Goal: Obtain resource: Download file/media

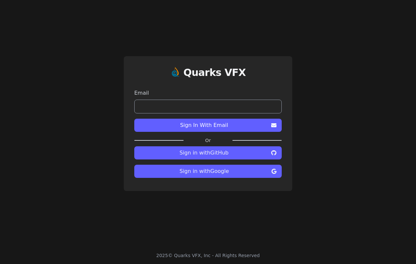
click at [195, 255] on div "2025 © Quarks VFX, Inc - All Rights Reserved" at bounding box center [208, 255] width 104 height 7
click at [216, 255] on div "2025 © Quarks VFX, Inc - All Rights Reserved" at bounding box center [208, 255] width 104 height 7
click at [216, 109] on input "email" at bounding box center [207, 107] width 147 height 14
click at [255, 127] on span "Sign In With Email" at bounding box center [203, 125] width 129 height 8
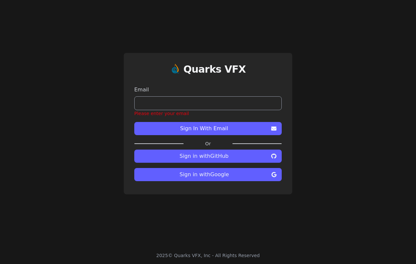
click at [152, 95] on div "Email Please enter your email" at bounding box center [207, 101] width 147 height 31
click at [150, 102] on input "email" at bounding box center [207, 103] width 147 height 14
type input "**********"
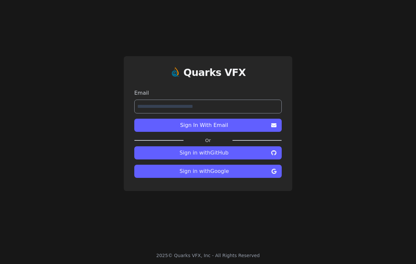
click at [202, 127] on span "Sign In With Email" at bounding box center [203, 125] width 129 height 8
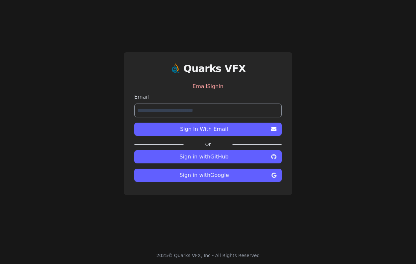
click at [218, 130] on span "Sign In With Email" at bounding box center [203, 129] width 129 height 8
click at [274, 129] on icon at bounding box center [273, 129] width 5 height 5
click at [209, 87] on div "EmailSignin" at bounding box center [207, 86] width 147 height 13
click at [208, 143] on label "Or" at bounding box center [208, 144] width 49 height 7
click at [224, 111] on input "**********" at bounding box center [207, 111] width 147 height 14
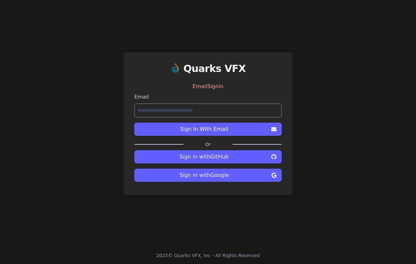
click at [201, 88] on div "EmailSignin" at bounding box center [207, 86] width 147 height 13
click at [140, 97] on label "Email" at bounding box center [207, 97] width 147 height 8
click at [197, 210] on div "**********" at bounding box center [208, 123] width 416 height 247
click at [212, 70] on h1 "Quarks VFX" at bounding box center [214, 69] width 63 height 12
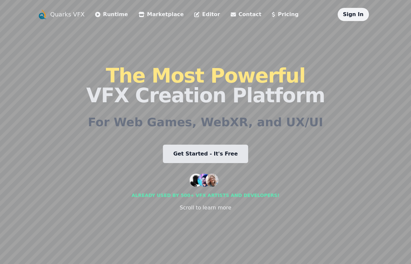
click at [357, 17] on link "Sign In" at bounding box center [353, 14] width 21 height 6
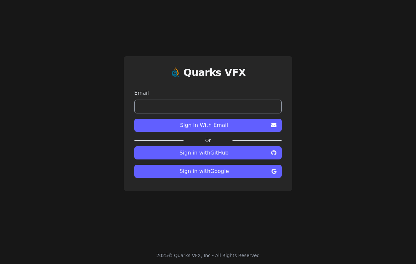
click at [202, 73] on h1 "Quarks VFX" at bounding box center [214, 73] width 63 height 12
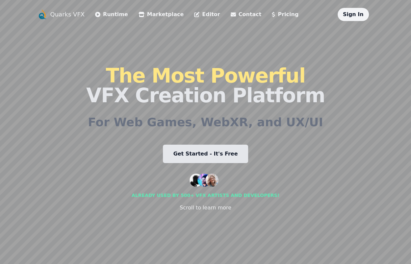
click at [209, 155] on link "Get Started - It's Free" at bounding box center [206, 154] width 86 height 18
click at [200, 156] on link "Get Started - It's Free" at bounding box center [206, 154] width 86 height 18
click at [354, 17] on link "Sign In" at bounding box center [353, 14] width 21 height 6
click at [176, 195] on div "Already used by 500+ vfx artists and developers!" at bounding box center [206, 195] width 148 height 7
click at [197, 210] on div "Scroll to learn more" at bounding box center [206, 208] width 52 height 8
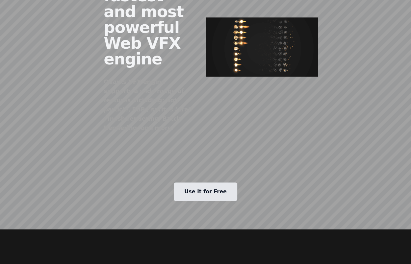
scroll to position [395, 0]
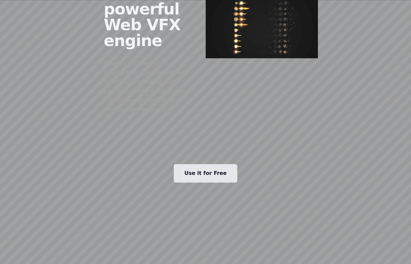
click at [200, 164] on link "Use it for Free" at bounding box center [205, 173] width 63 height 18
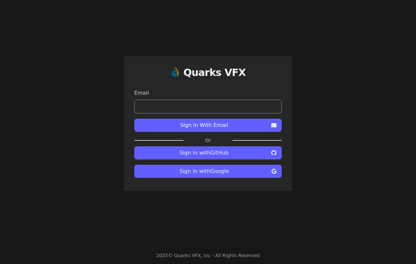
click at [213, 76] on h1 "Quarks VFX" at bounding box center [214, 73] width 63 height 12
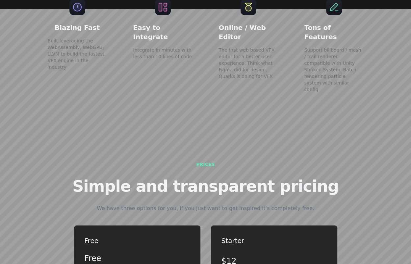
scroll to position [1415, 0]
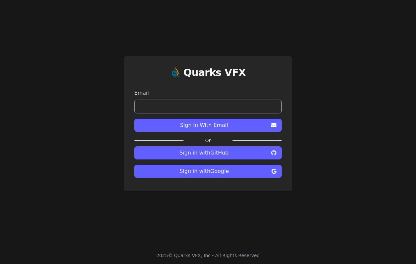
click at [169, 106] on input "email" at bounding box center [207, 107] width 147 height 14
type input "**********"
click at [230, 128] on span "Sign In With Email" at bounding box center [203, 125] width 129 height 8
click at [168, 110] on input "email" at bounding box center [207, 107] width 147 height 14
click at [85, 120] on div "Quarks VFX Email Sign In With Email Or Sign in with GitHub Sign in with Google" at bounding box center [208, 123] width 416 height 247
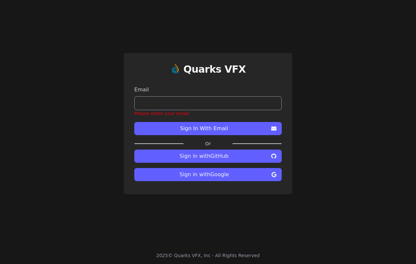
click at [214, 130] on span "Sign In With Email" at bounding box center [203, 129] width 129 height 8
click at [277, 128] on button "Sign In With Email" at bounding box center [207, 128] width 147 height 13
click at [170, 104] on input "email" at bounding box center [207, 103] width 147 height 14
type input "**********"
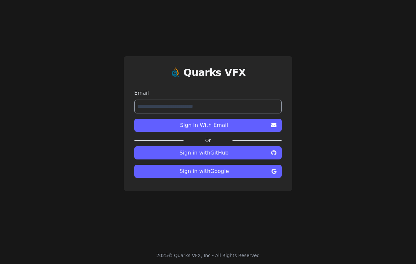
click at [213, 126] on span "Sign In With Email" at bounding box center [203, 125] width 129 height 8
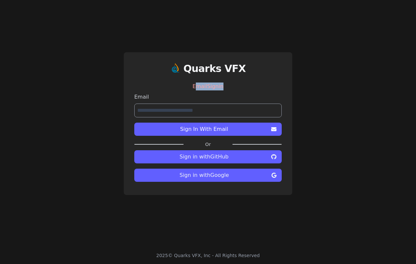
drag, startPoint x: 199, startPoint y: 87, endPoint x: 269, endPoint y: 89, distance: 70.1
click at [268, 90] on div "EmailSignin" at bounding box center [207, 86] width 147 height 13
click at [264, 96] on label "Email" at bounding box center [207, 97] width 147 height 8
click at [221, 87] on div "EmailSignin" at bounding box center [207, 86] width 147 height 13
click at [220, 87] on div "EmailSignin" at bounding box center [207, 86] width 147 height 13
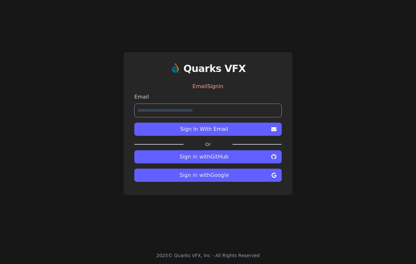
click at [204, 87] on div "EmailSignin" at bounding box center [207, 86] width 147 height 13
click at [137, 96] on label "Email" at bounding box center [207, 97] width 147 height 8
click at [183, 256] on div "2025 © Quarks VFX, Inc - All Rights Reserved" at bounding box center [208, 255] width 104 height 7
click at [214, 70] on h1 "Quarks VFX" at bounding box center [214, 69] width 63 height 12
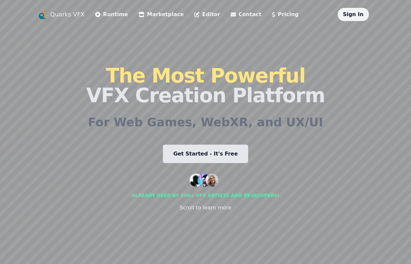
click at [208, 152] on link "Get Started - It's Free" at bounding box center [206, 154] width 86 height 18
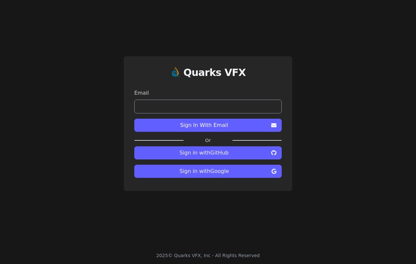
click at [189, 105] on input "email" at bounding box center [207, 107] width 147 height 14
type input "**********"
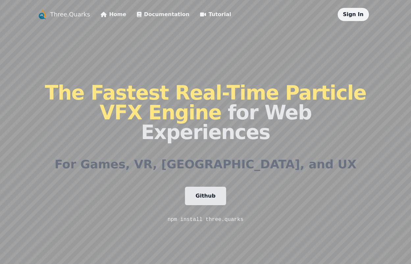
click at [362, 15] on link "Sign In" at bounding box center [353, 14] width 21 height 6
click at [200, 14] on link "Tutorial" at bounding box center [215, 15] width 31 height 8
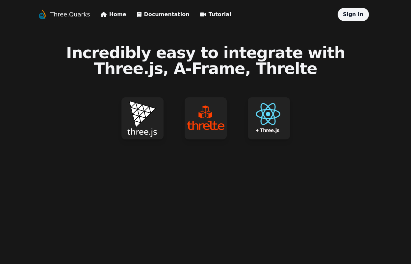
click at [140, 114] on img at bounding box center [142, 118] width 42 height 42
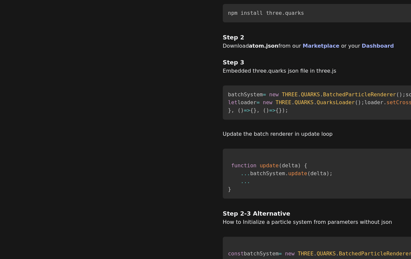
scroll to position [164, 0]
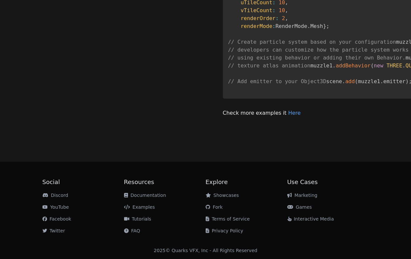
scroll to position [691, 0]
click at [288, 116] on link "Here" at bounding box center [294, 113] width 13 height 6
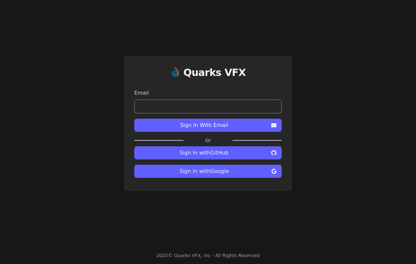
click at [216, 77] on h1 "Quarks VFX" at bounding box center [214, 73] width 63 height 12
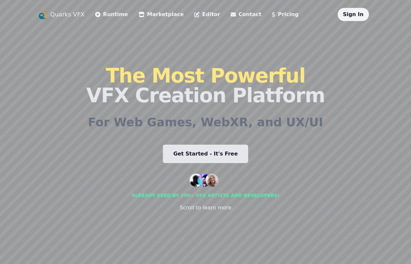
click at [230, 155] on link "Get Started - It's Free" at bounding box center [206, 154] width 86 height 18
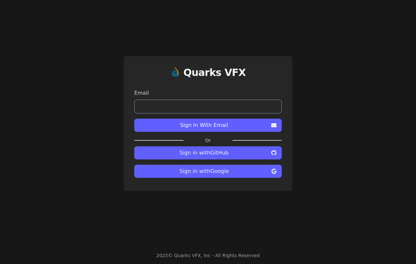
click at [192, 107] on input "email" at bounding box center [207, 107] width 147 height 14
type input "**********"
click at [207, 128] on span "Sign In With Email" at bounding box center [203, 125] width 129 height 8
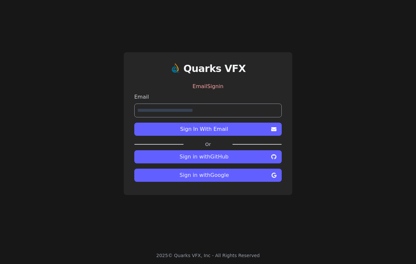
click at [204, 73] on h1 "Quarks VFX" at bounding box center [214, 69] width 63 height 12
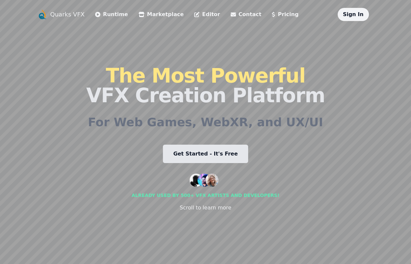
click at [194, 14] on link "Editor" at bounding box center [207, 15] width 26 height 8
click at [361, 15] on link "Sign In" at bounding box center [353, 14] width 21 height 6
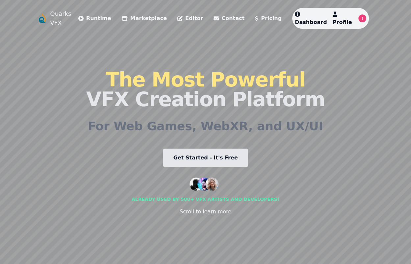
click at [186, 14] on link "Editor" at bounding box center [190, 18] width 26 height 8
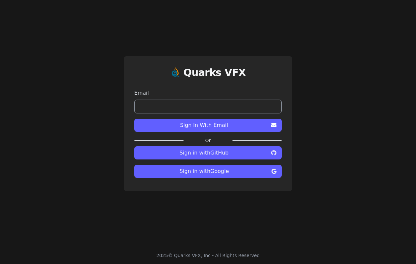
click at [216, 170] on span "Sign in with Google" at bounding box center [203, 171] width 129 height 8
click at [215, 126] on span "Sign In With Email" at bounding box center [203, 125] width 129 height 8
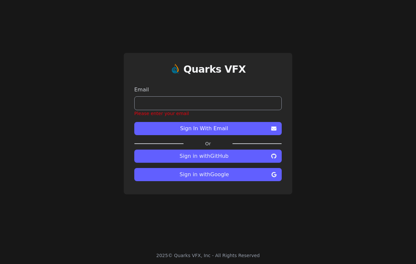
click at [191, 105] on input "email" at bounding box center [207, 103] width 147 height 14
type input "**********"
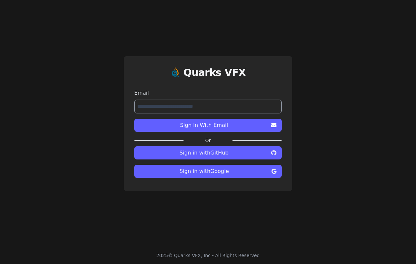
click at [204, 129] on span "Sign In With Email" at bounding box center [203, 125] width 129 height 8
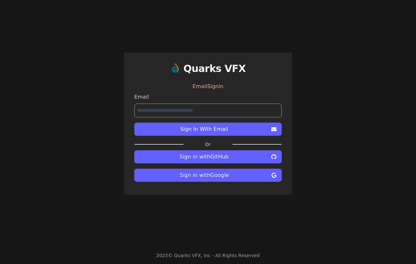
click at [214, 178] on span "Sign in with Google" at bounding box center [203, 175] width 129 height 8
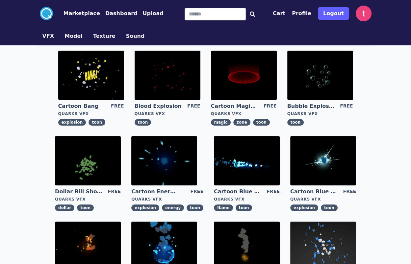
click at [92, 77] on img at bounding box center [91, 75] width 66 height 49
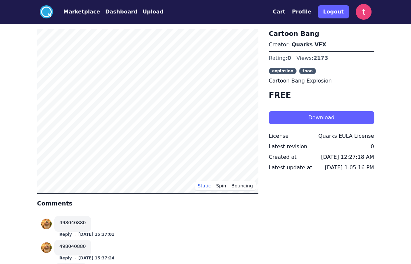
click at [84, 14] on button "Marketplace" at bounding box center [81, 12] width 37 height 8
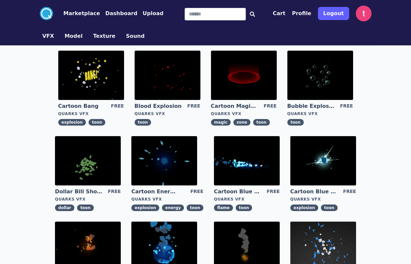
click at [102, 82] on img at bounding box center [91, 75] width 66 height 49
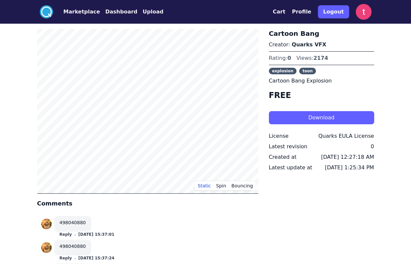
click at [80, 11] on button "Marketplace" at bounding box center [81, 12] width 37 height 8
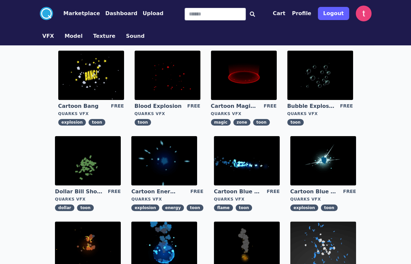
click at [165, 79] on img at bounding box center [168, 75] width 66 height 49
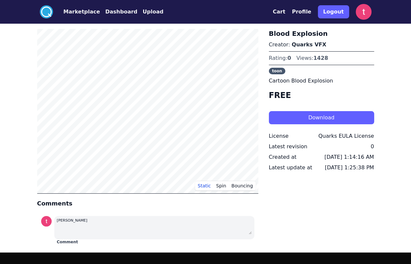
click at [76, 14] on button "Marketplace" at bounding box center [81, 12] width 37 height 8
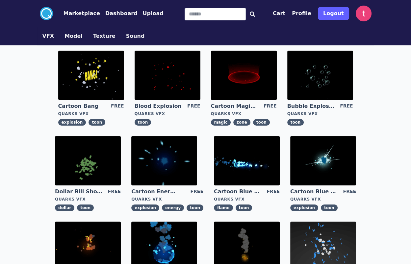
click at [255, 79] on img at bounding box center [244, 75] width 66 height 49
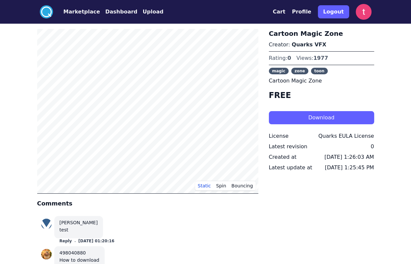
click at [79, 10] on button "Marketplace" at bounding box center [81, 12] width 37 height 8
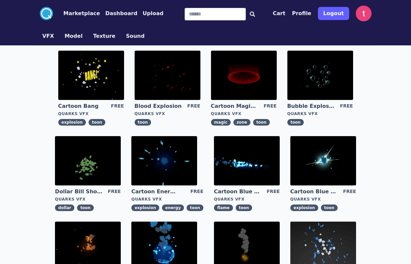
click at [176, 169] on img at bounding box center [164, 160] width 66 height 49
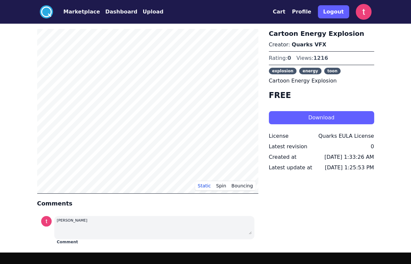
click at [74, 12] on button "Marketplace" at bounding box center [81, 12] width 37 height 8
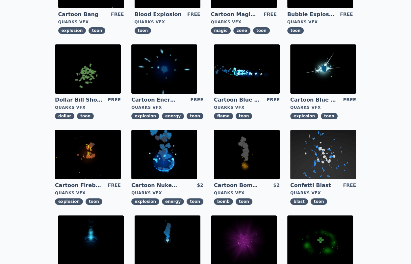
scroll to position [132, 0]
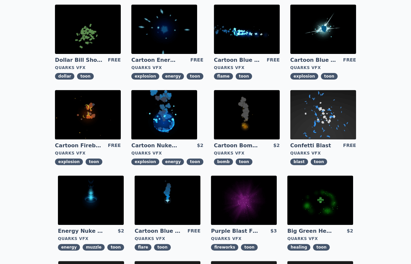
click at [88, 199] on img at bounding box center [91, 200] width 66 height 49
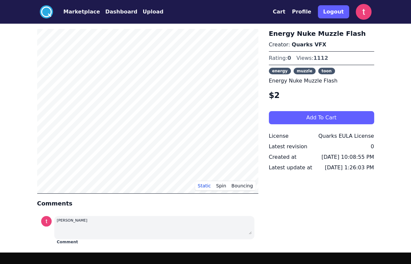
click at [80, 14] on button "Marketplace" at bounding box center [81, 12] width 37 height 8
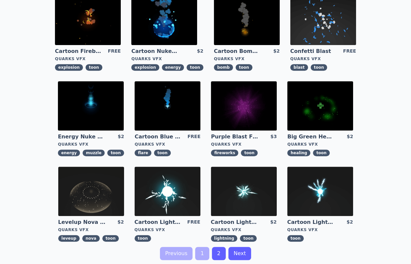
scroll to position [230, 0]
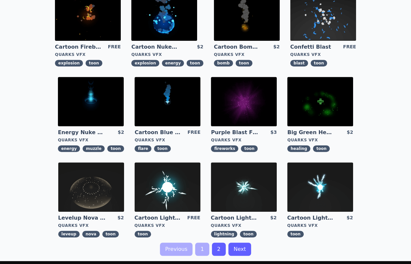
click at [169, 184] on img at bounding box center [168, 187] width 66 height 49
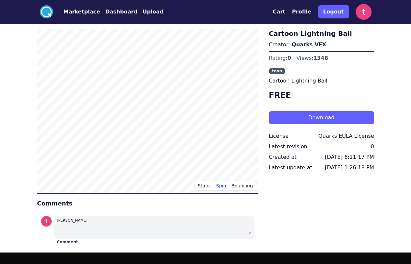
click at [80, 14] on button "Marketplace" at bounding box center [81, 12] width 37 height 8
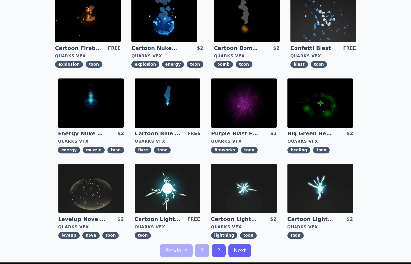
scroll to position [230, 0]
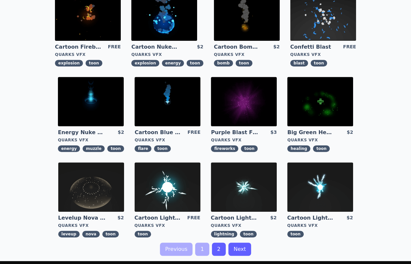
click at [255, 186] on img at bounding box center [244, 187] width 66 height 49
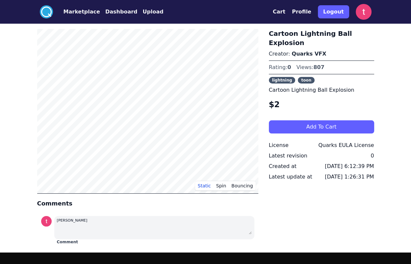
click at [79, 13] on button "Marketplace" at bounding box center [81, 12] width 37 height 8
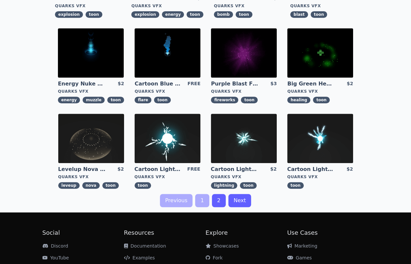
scroll to position [324, 0]
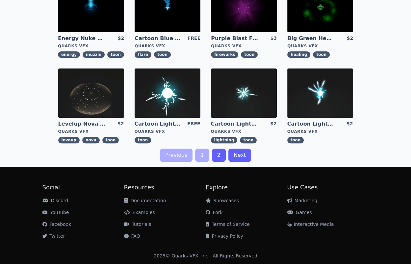
click at [240, 156] on link "Next" at bounding box center [239, 155] width 23 height 13
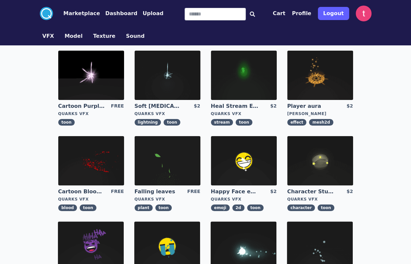
click at [94, 76] on img at bounding box center [91, 75] width 66 height 49
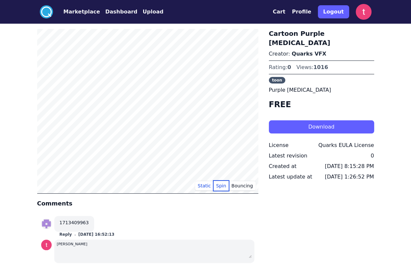
click at [221, 187] on button "Spin" at bounding box center [221, 186] width 15 height 10
click at [244, 188] on button "Bouncing" at bounding box center [242, 186] width 27 height 10
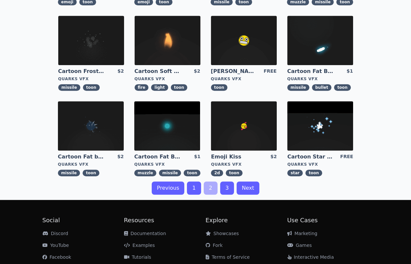
scroll to position [296, 0]
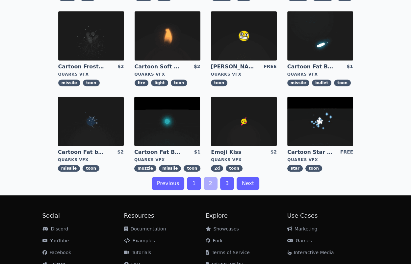
click at [330, 127] on img at bounding box center [320, 121] width 66 height 49
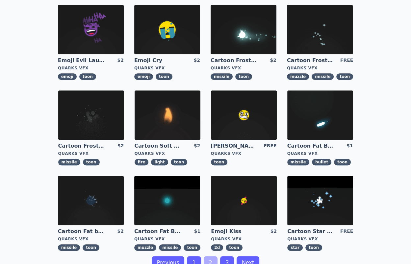
scroll to position [266, 0]
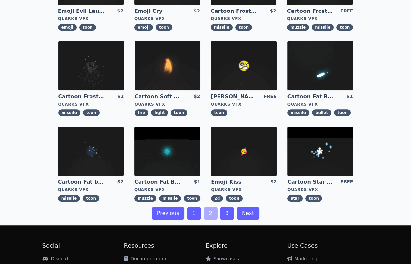
click at [226, 212] on link "3" at bounding box center [227, 213] width 14 height 13
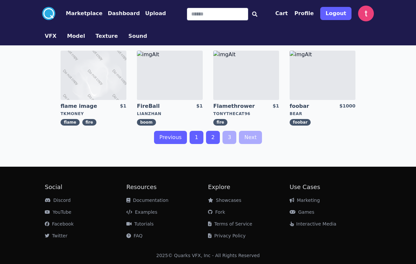
click at [333, 80] on img at bounding box center [323, 75] width 66 height 49
click at [195, 138] on link "1" at bounding box center [196, 137] width 14 height 13
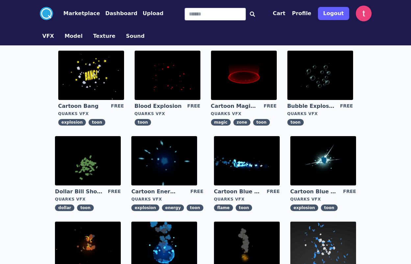
click at [255, 164] on img at bounding box center [247, 160] width 66 height 49
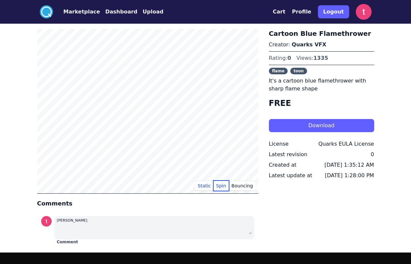
click at [224, 188] on button "Spin" at bounding box center [221, 186] width 15 height 10
click at [248, 187] on button "Bouncing" at bounding box center [242, 186] width 27 height 10
click at [209, 187] on button "Static" at bounding box center [204, 186] width 18 height 10
click at [322, 125] on button "Download" at bounding box center [321, 125] width 105 height 13
click at [72, 13] on button "Marketplace" at bounding box center [81, 12] width 37 height 8
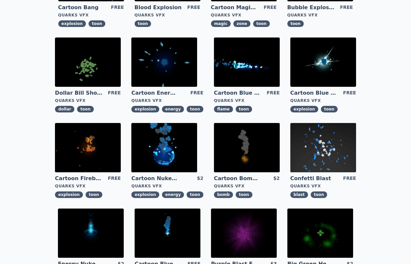
scroll to position [197, 0]
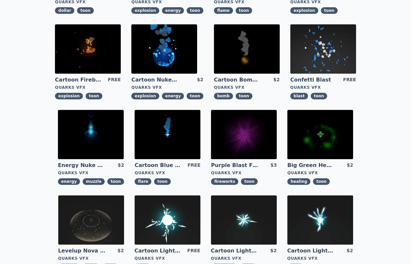
click at [171, 135] on img at bounding box center [168, 134] width 66 height 49
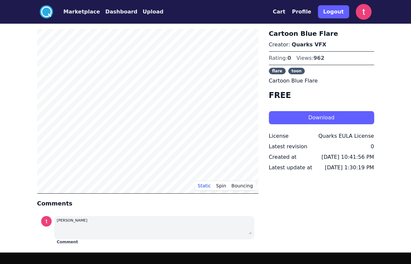
click at [310, 119] on button "Download" at bounding box center [321, 117] width 105 height 13
click at [80, 14] on button "Marketplace" at bounding box center [81, 12] width 37 height 8
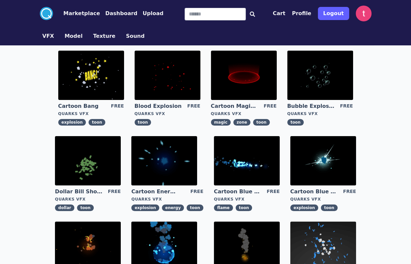
click at [93, 79] on img at bounding box center [91, 75] width 66 height 49
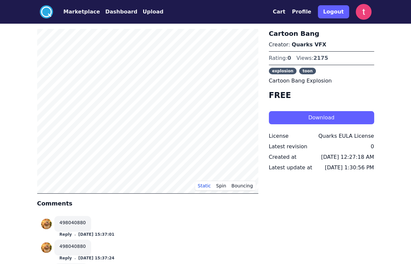
click at [309, 122] on button "Download" at bounding box center [321, 117] width 105 height 13
click at [23, 52] on div ".cls-1{fill:#fff;}.cls-2{fill:#29abe2;} Marketplace Dashboard Upload Cart Profi…" at bounding box center [205, 214] width 411 height 428
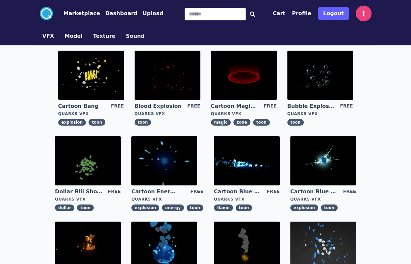
click at [172, 76] on img at bounding box center [168, 75] width 66 height 49
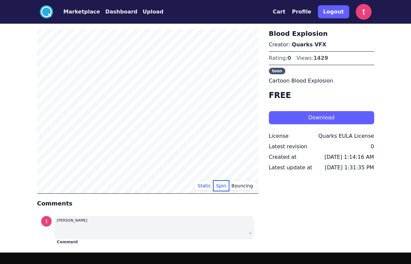
click at [222, 189] on button "Spin" at bounding box center [221, 186] width 15 height 10
click at [324, 119] on button "Download" at bounding box center [321, 117] width 105 height 13
click at [73, 14] on button "Marketplace" at bounding box center [81, 12] width 37 height 8
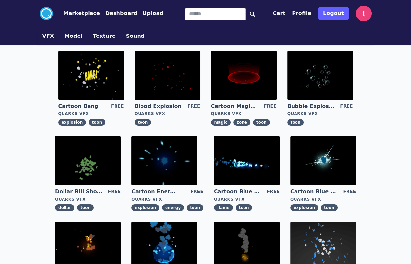
click at [241, 84] on img at bounding box center [244, 75] width 66 height 49
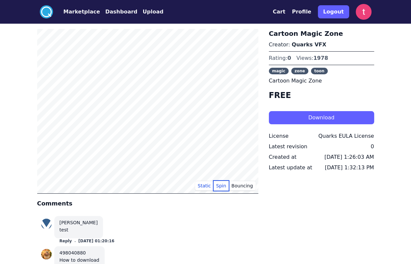
click at [224, 186] on button "Spin" at bounding box center [221, 186] width 15 height 10
click at [338, 119] on button "Download" at bounding box center [321, 117] width 105 height 13
click at [77, 13] on button "Marketplace" at bounding box center [81, 12] width 37 height 8
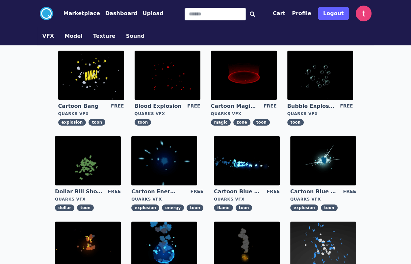
click at [322, 80] on img at bounding box center [320, 75] width 66 height 49
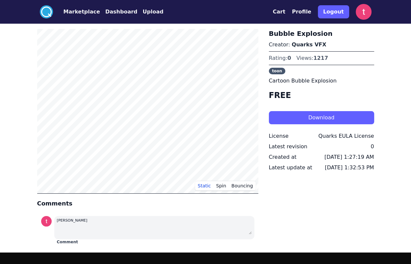
click at [317, 119] on button "Download" at bounding box center [321, 117] width 105 height 13
click at [76, 14] on button "Marketplace" at bounding box center [81, 12] width 37 height 8
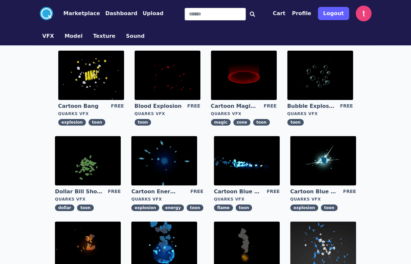
click at [84, 165] on img at bounding box center [88, 160] width 66 height 49
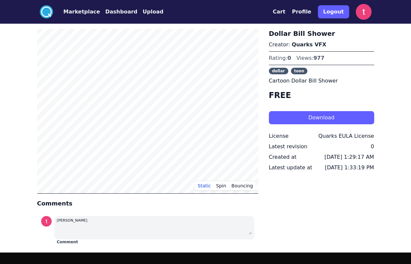
click at [304, 117] on button "Download" at bounding box center [321, 117] width 105 height 13
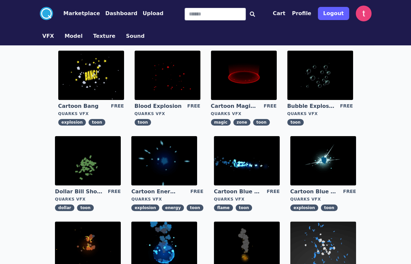
click at [239, 158] on img at bounding box center [247, 160] width 66 height 49
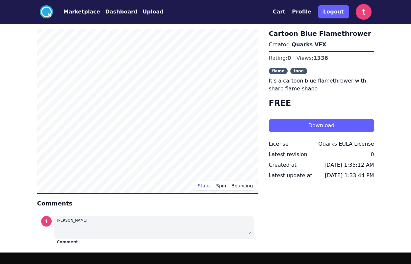
click at [279, 193] on div "Cartoon Blue Flamethrower Creator: Quarks VFX Rating: 0 Views: 1336 flame toon …" at bounding box center [321, 138] width 105 height 218
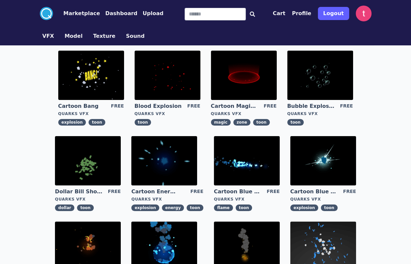
click at [332, 162] on img at bounding box center [323, 160] width 66 height 49
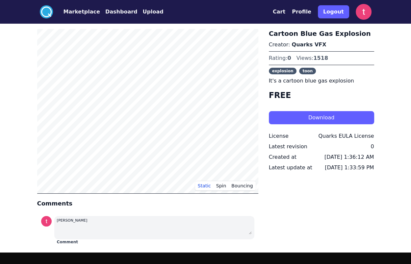
click at [318, 119] on button "Download" at bounding box center [321, 117] width 105 height 13
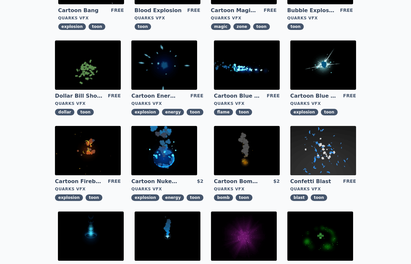
scroll to position [99, 0]
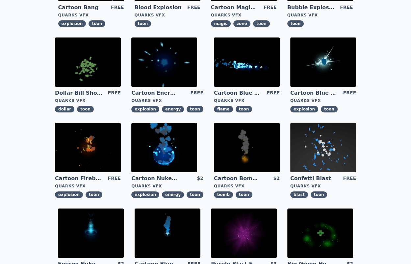
click at [92, 147] on img at bounding box center [88, 147] width 66 height 49
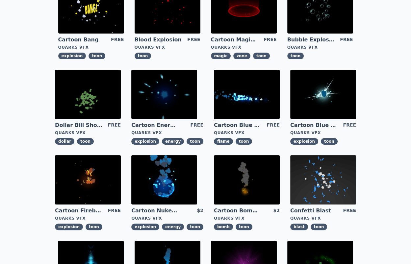
scroll to position [67, 0]
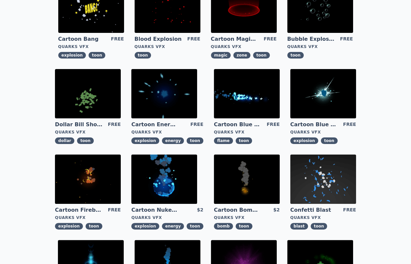
click at [178, 187] on img at bounding box center [164, 179] width 66 height 49
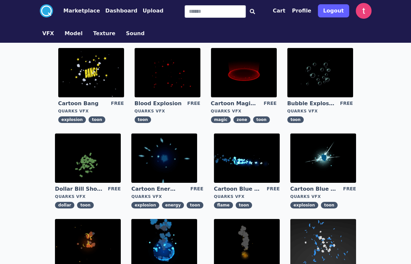
scroll to position [36, 0]
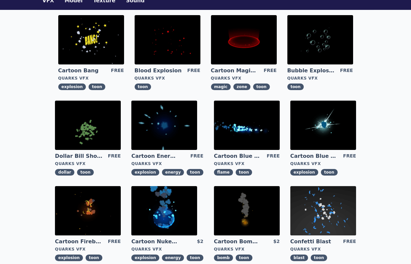
click at [254, 132] on img at bounding box center [247, 125] width 66 height 49
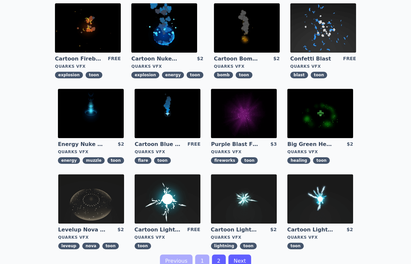
scroll to position [230, 0]
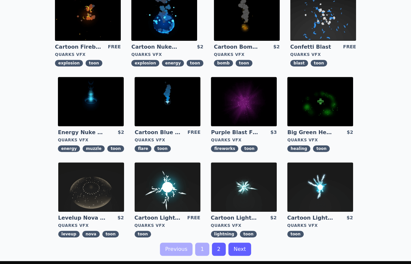
click at [163, 184] on img at bounding box center [168, 187] width 66 height 49
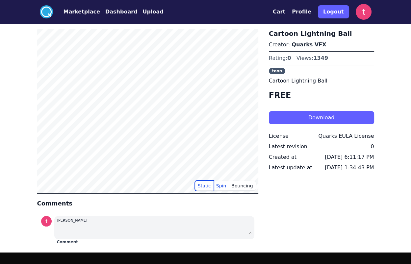
click at [206, 187] on button "Static" at bounding box center [204, 186] width 18 height 10
click at [318, 119] on button "Download" at bounding box center [321, 117] width 105 height 13
click at [25, 123] on div ".cls-1{fill:#fff;}.cls-2{fill:#29abe2;} Marketplace Dashboard Upload Cart Profi…" at bounding box center [205, 175] width 411 height 350
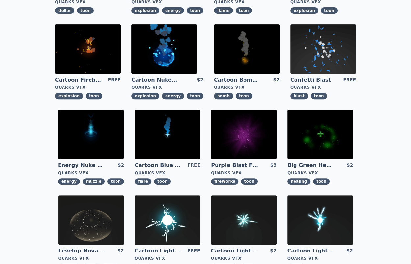
scroll to position [230, 0]
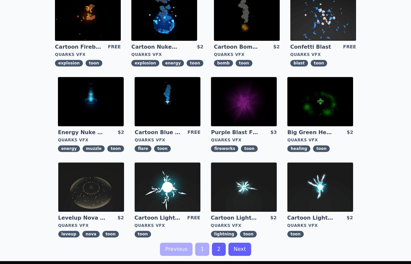
click at [218, 251] on link "2" at bounding box center [219, 249] width 14 height 13
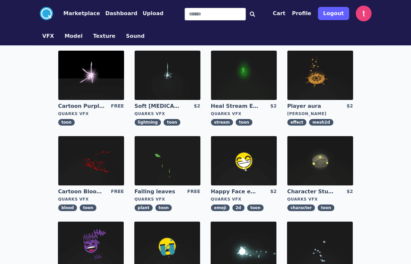
click at [91, 80] on img at bounding box center [91, 75] width 66 height 49
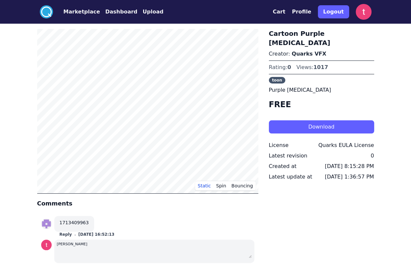
click at [28, 128] on div ".cls-1{fill:#fff;}.cls-2{fill:#29abe2;} Marketplace Dashboard Upload Cart Profi…" at bounding box center [205, 187] width 411 height 374
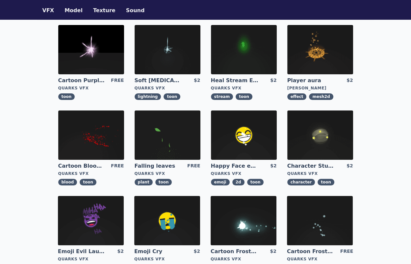
scroll to position [66, 0]
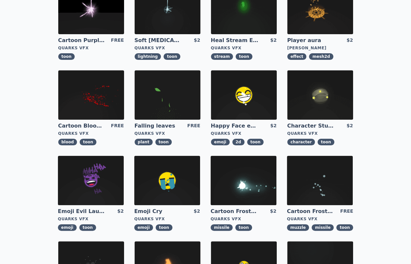
click at [85, 105] on img at bounding box center [91, 94] width 66 height 49
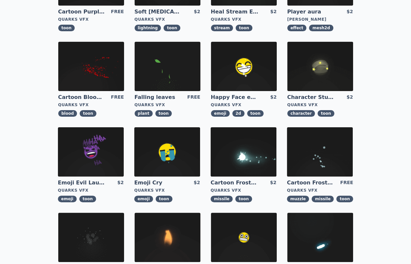
scroll to position [133, 0]
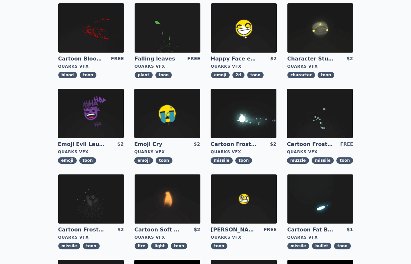
click at [329, 131] on img at bounding box center [320, 113] width 66 height 49
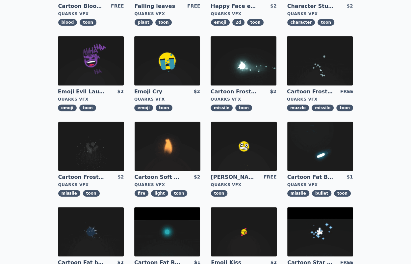
scroll to position [197, 0]
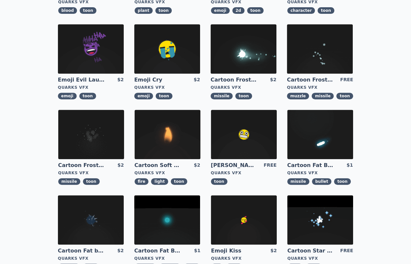
click at [240, 139] on img at bounding box center [244, 134] width 66 height 49
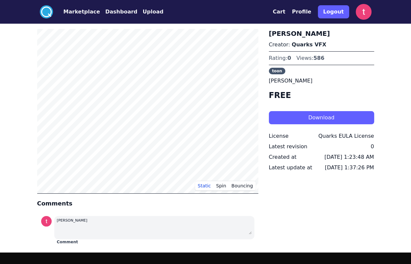
click at [310, 116] on button "Download" at bounding box center [321, 117] width 105 height 13
click at [24, 91] on div ".cls-1{fill:#fff;}.cls-2{fill:#29abe2;} Marketplace Dashboard Upload Cart Profi…" at bounding box center [205, 175] width 411 height 350
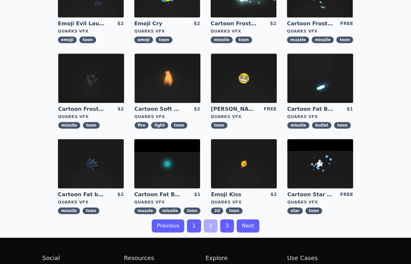
scroll to position [263, 0]
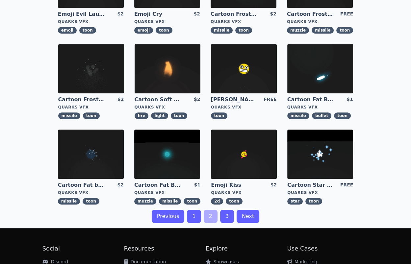
click at [319, 150] on img at bounding box center [320, 154] width 66 height 49
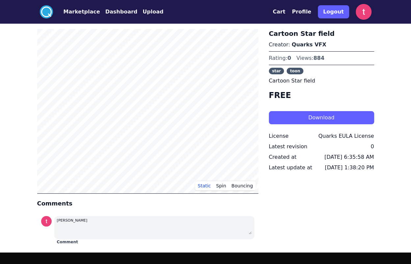
click at [325, 121] on button "Download" at bounding box center [321, 117] width 105 height 13
